Goal: Information Seeking & Learning: Check status

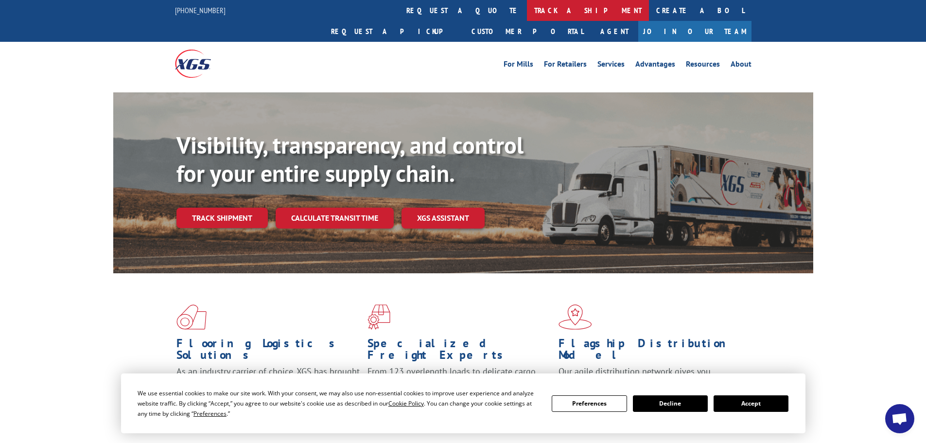
click at [527, 4] on link "track a shipment" at bounding box center [588, 10] width 122 height 21
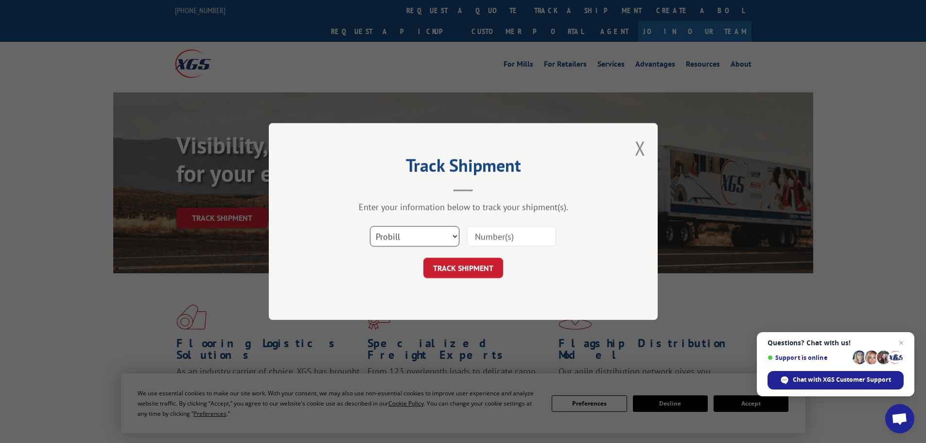
click at [422, 242] on select "Select category... Probill BOL PO" at bounding box center [414, 236] width 89 height 20
select select "bol"
click at [370, 226] on select "Select category... Probill BOL PO" at bounding box center [414, 236] width 89 height 20
click at [496, 233] on input at bounding box center [511, 236] width 89 height 20
paste input "469442"
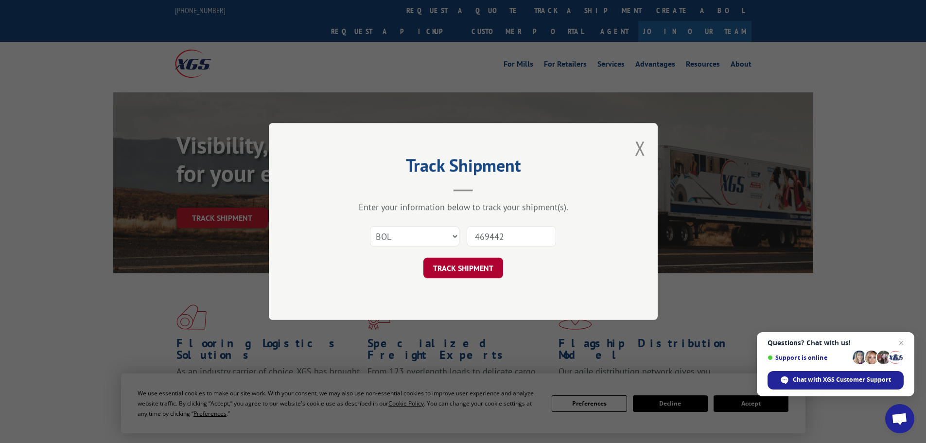
type input "469442"
click at [486, 266] on button "TRACK SHIPMENT" at bounding box center [463, 268] width 80 height 20
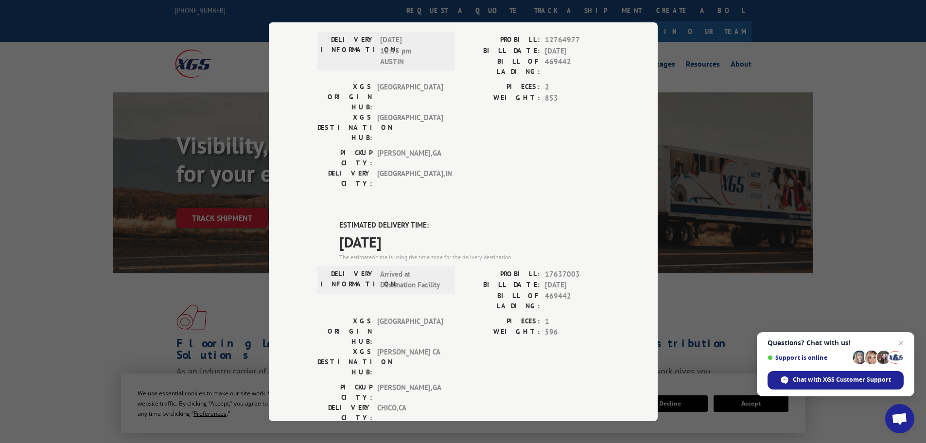
scroll to position [330, 0]
